Goal: Contribute content: Add original content to the website for others to see

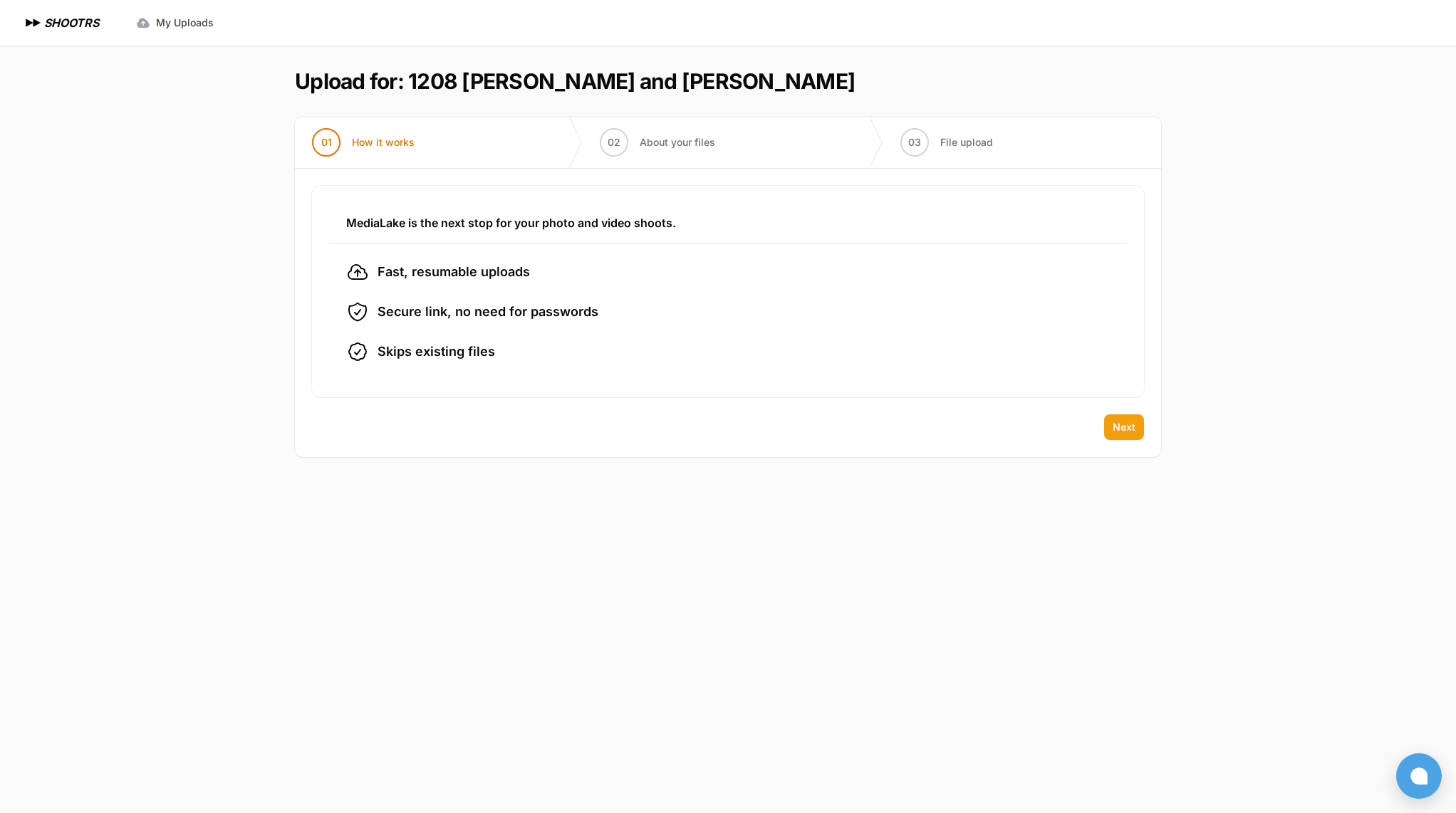
click at [1120, 425] on span "Next" at bounding box center [1124, 427] width 22 height 14
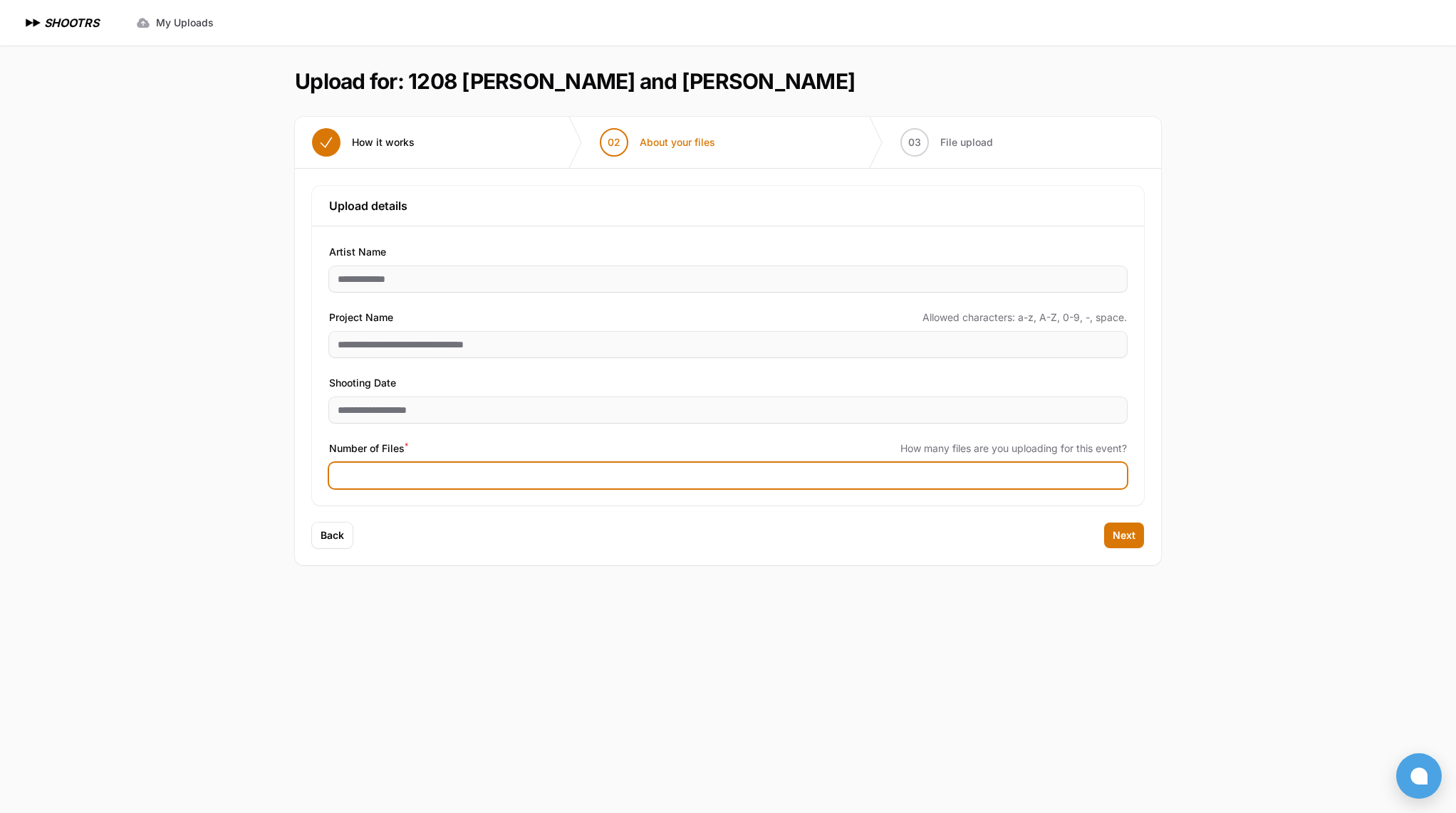
click at [531, 482] on input "Number of Files *" at bounding box center [728, 476] width 798 height 26
type input "***"
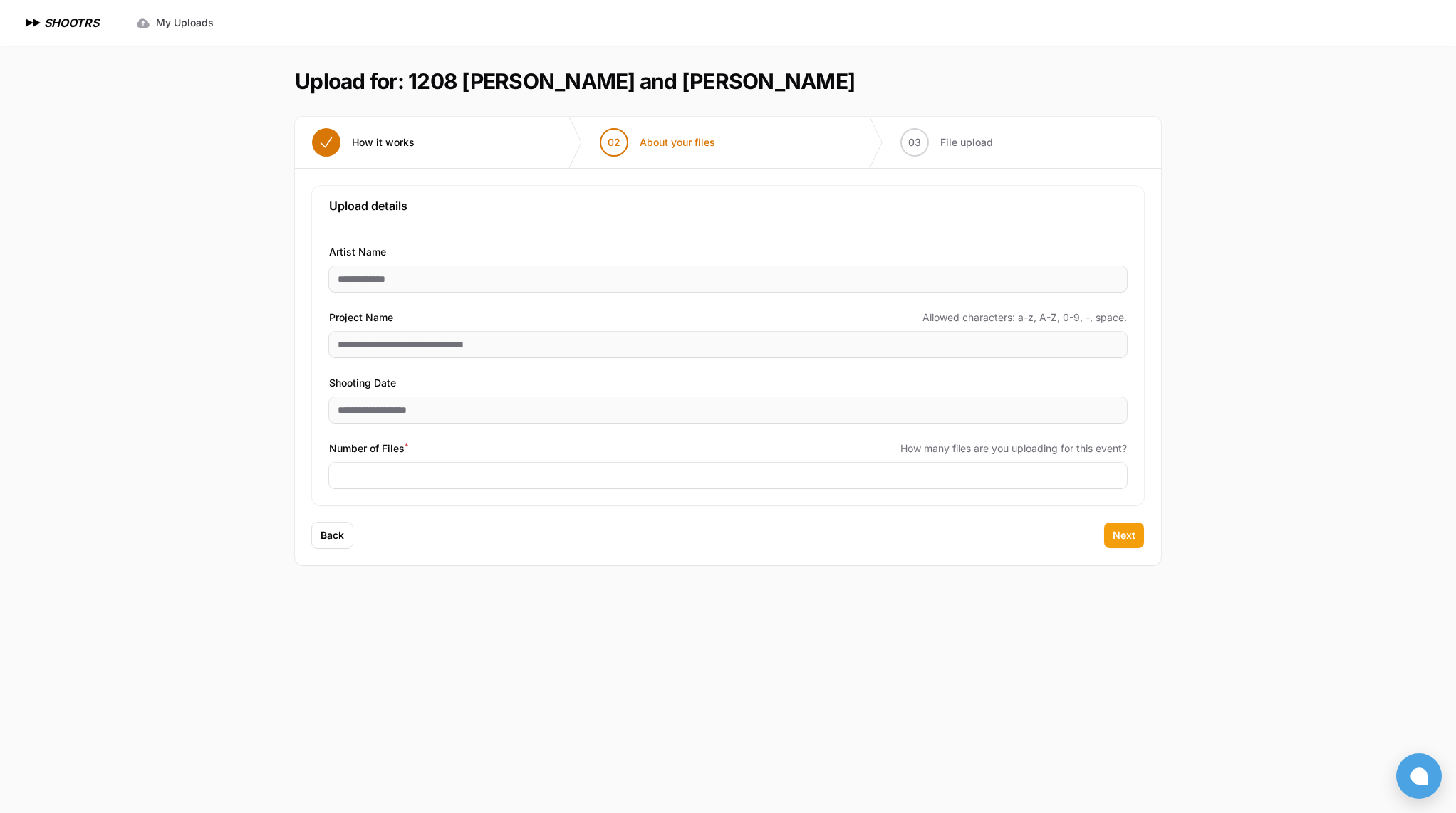
click at [1125, 535] on span "Next" at bounding box center [1124, 535] width 22 height 14
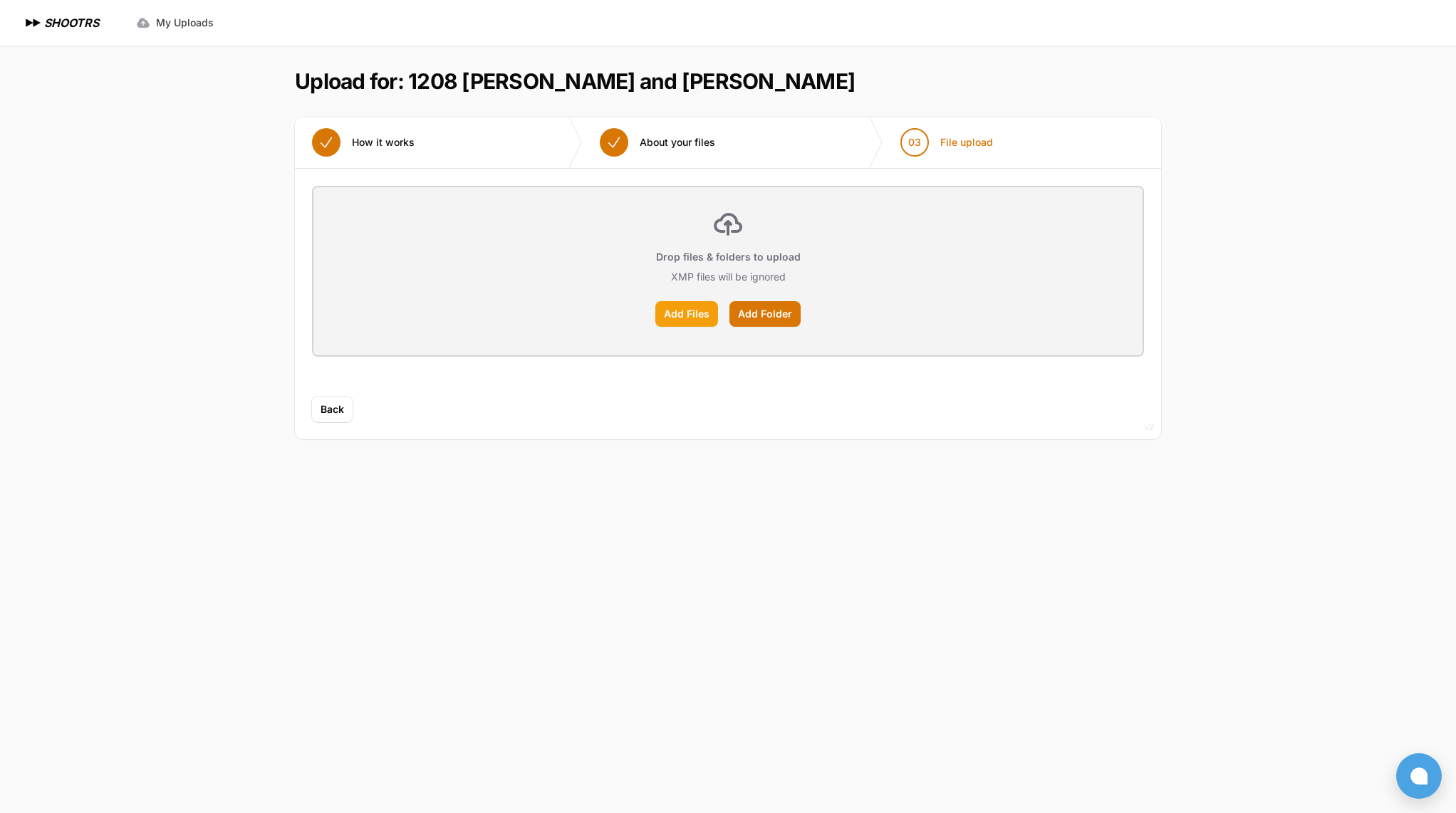
click at [683, 317] on label "Add Files" at bounding box center [687, 314] width 62 height 26
click at [0, 0] on input "Add Files" at bounding box center [0, 0] width 0 height 0
type input "**********"
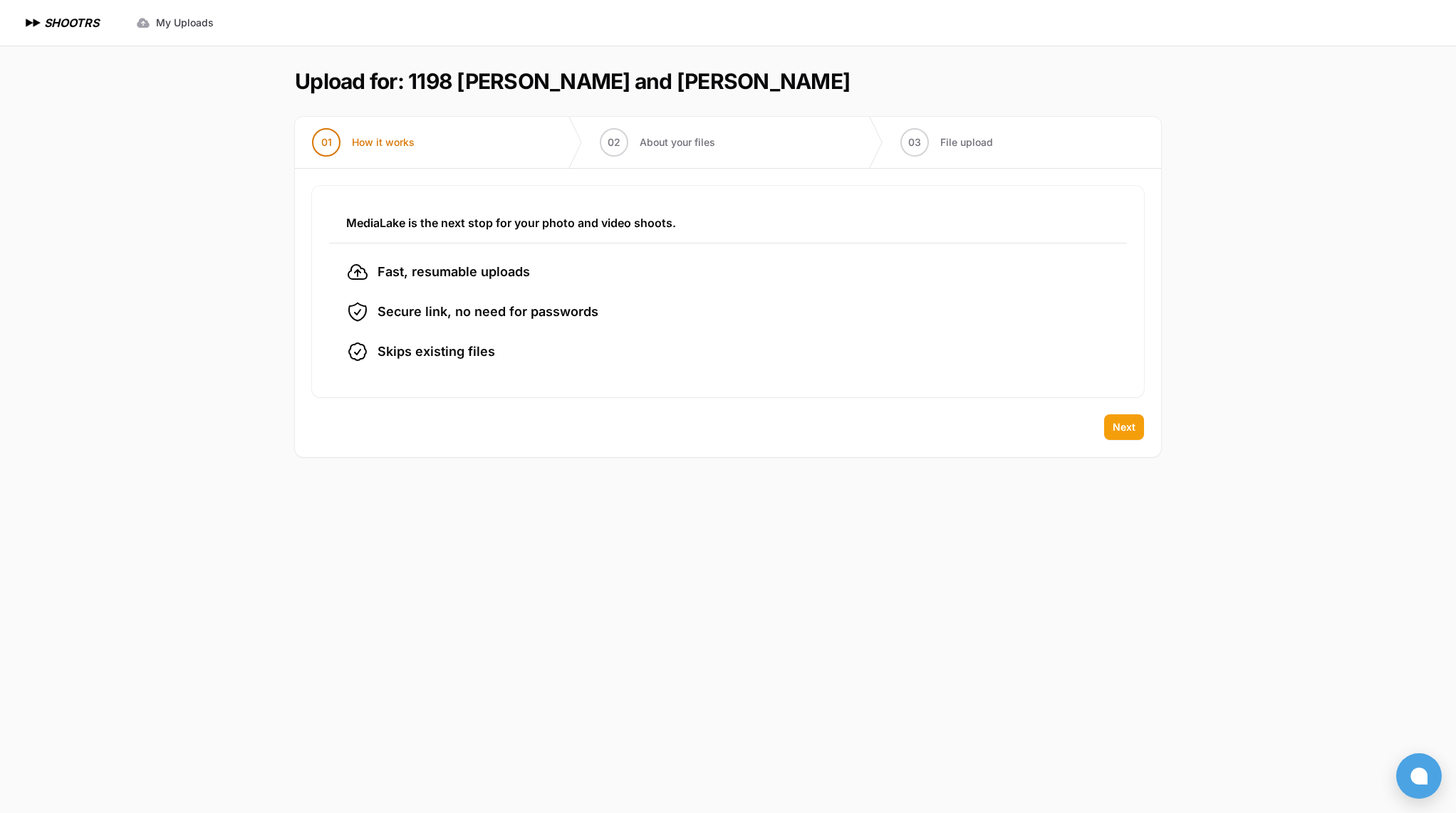
click at [1116, 427] on span "Next" at bounding box center [1124, 427] width 22 height 14
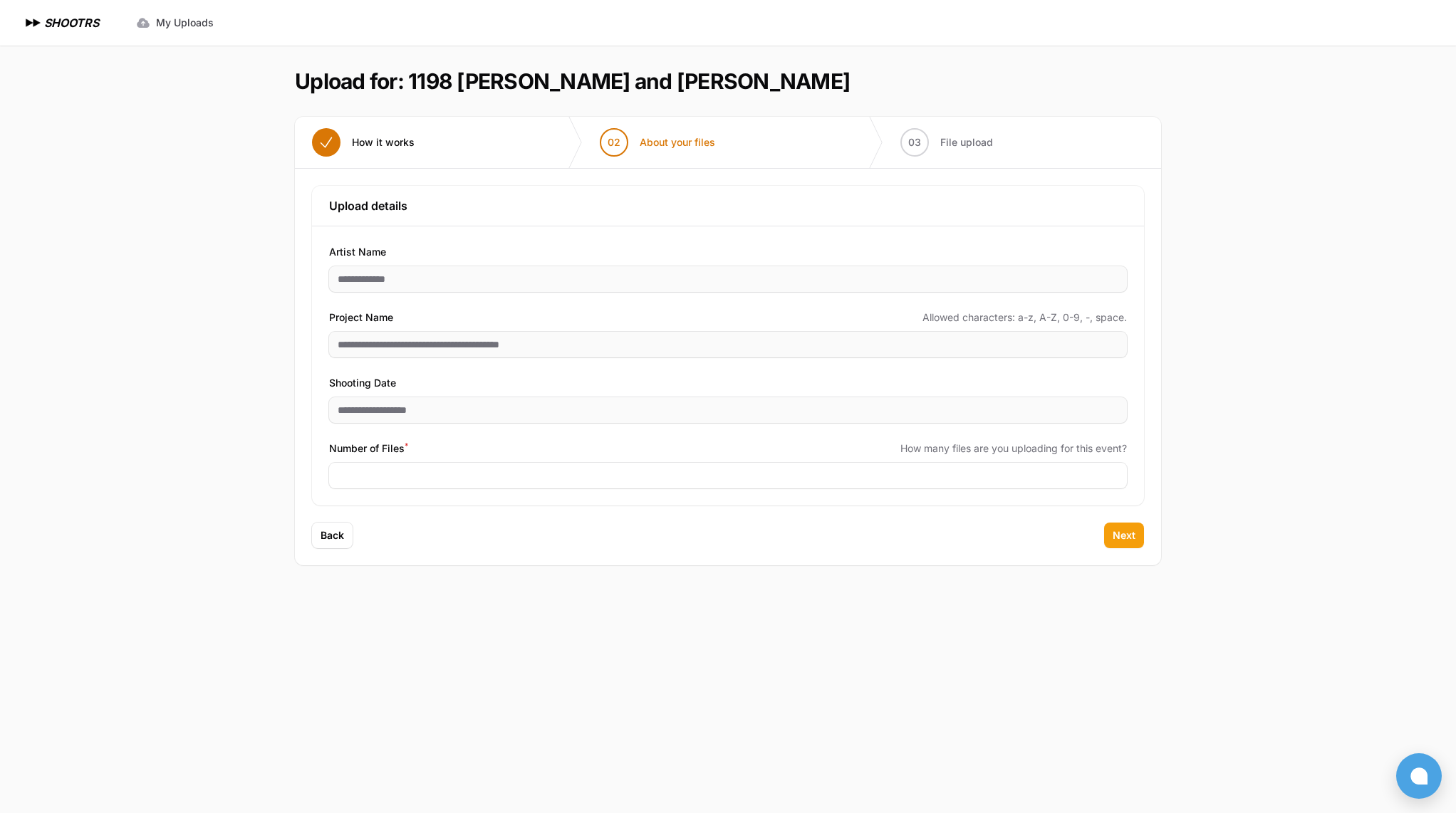
click at [1122, 535] on span "Next" at bounding box center [1124, 535] width 22 height 14
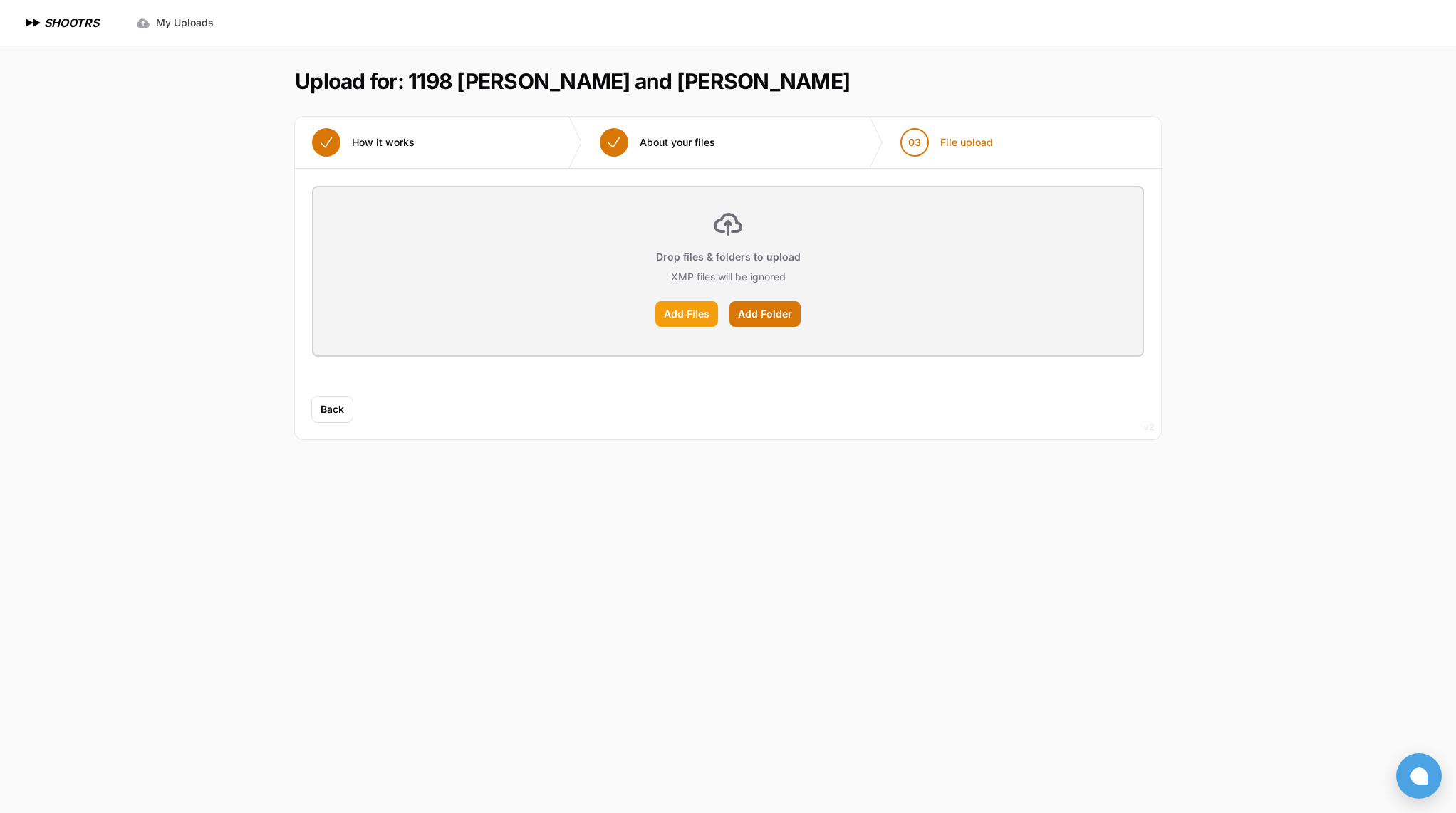
click at [680, 315] on label "Add Files" at bounding box center [687, 314] width 62 height 26
click at [0, 0] on input "Add Files" at bounding box center [0, 0] width 0 height 0
